Goal: Task Accomplishment & Management: Complete application form

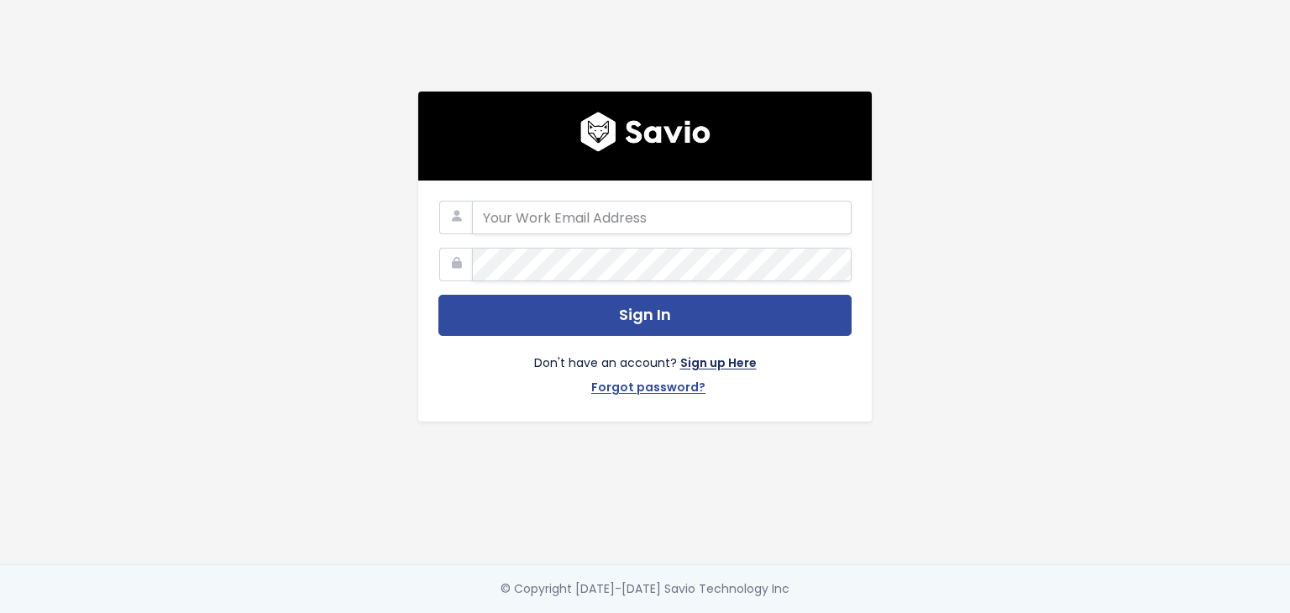
click at [728, 357] on link "Sign up Here" at bounding box center [719, 365] width 76 height 24
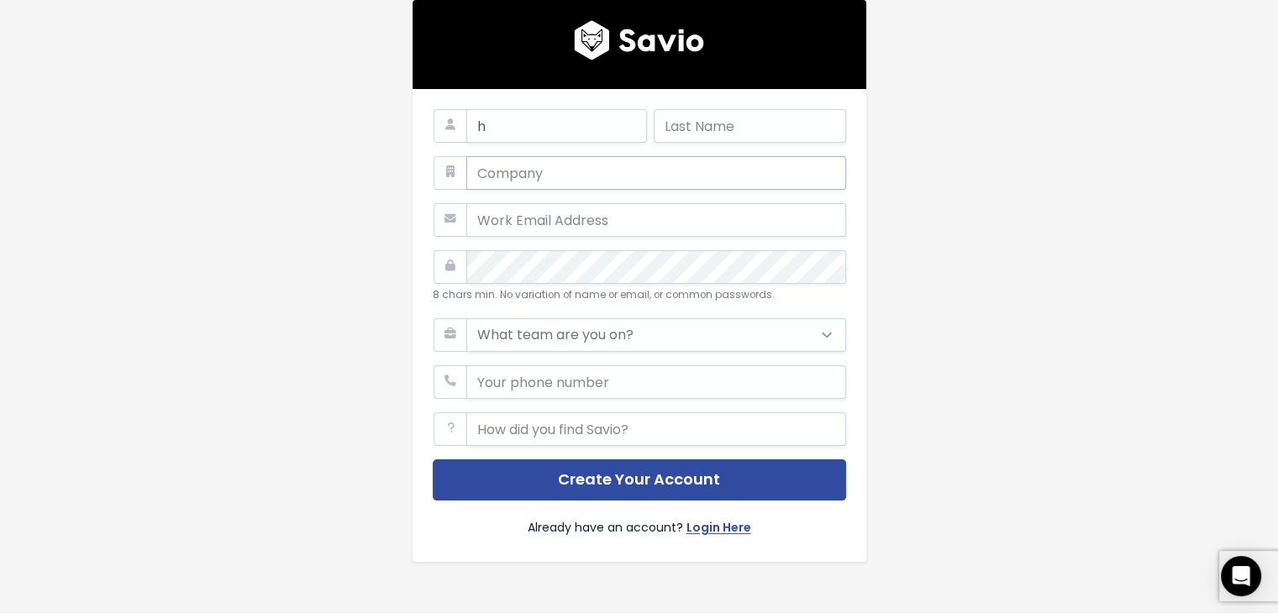
type input "Hicham"
type input "Laaifat"
click at [568, 381] on input "phone" at bounding box center [656, 382] width 380 height 34
type input "[PHONE_NUMBER]"
click at [581, 435] on input "text" at bounding box center [656, 430] width 380 height 34
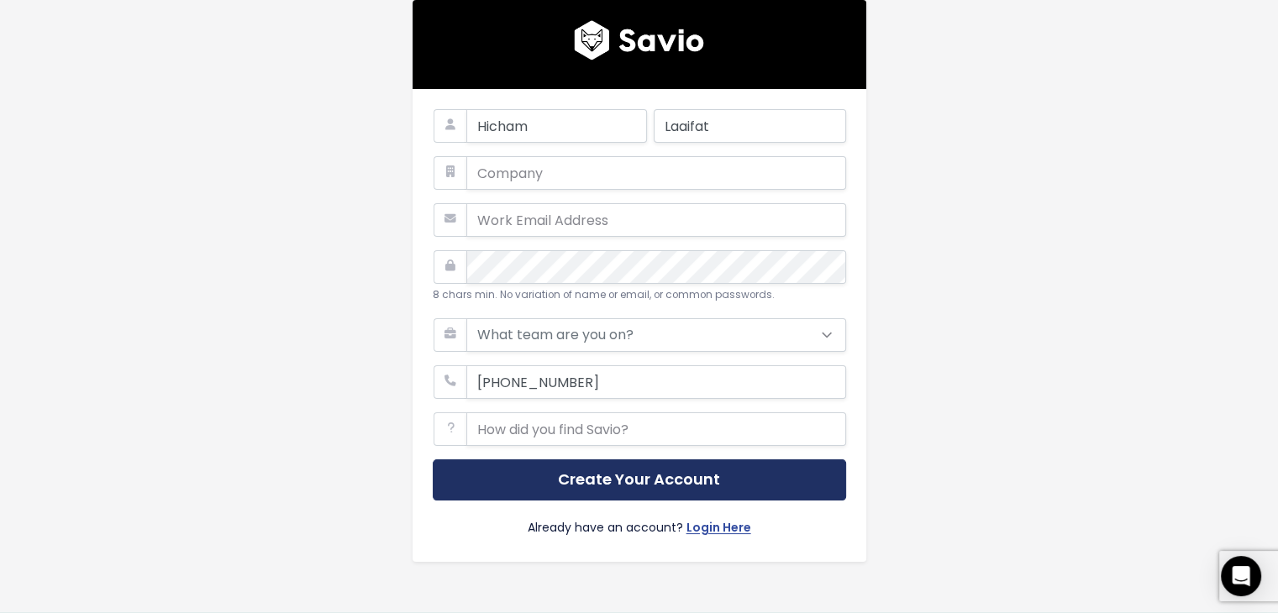
click at [608, 482] on button "Create Your Account" at bounding box center [639, 480] width 413 height 41
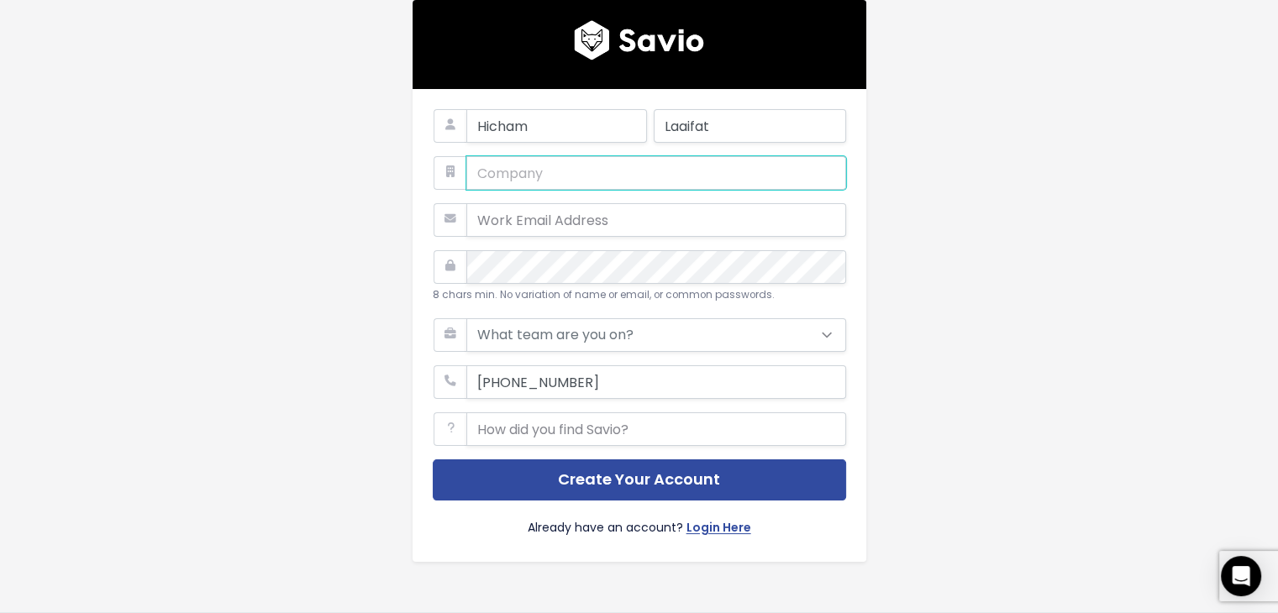
type input "o"
type input "laaivi"
